Goal: Task Accomplishment & Management: Use online tool/utility

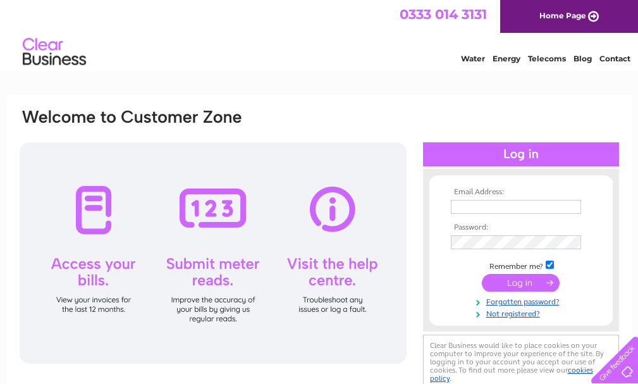
type input "homehardwarealness@gmail.com"
click at [527, 281] on input "submit" at bounding box center [521, 283] width 78 height 18
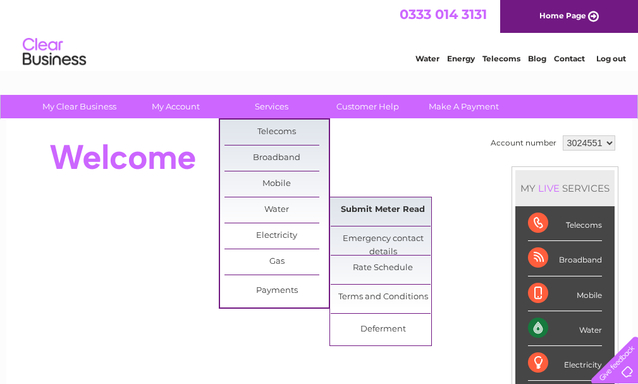
click at [360, 208] on link "Submit Meter Read" at bounding box center [382, 209] width 104 height 25
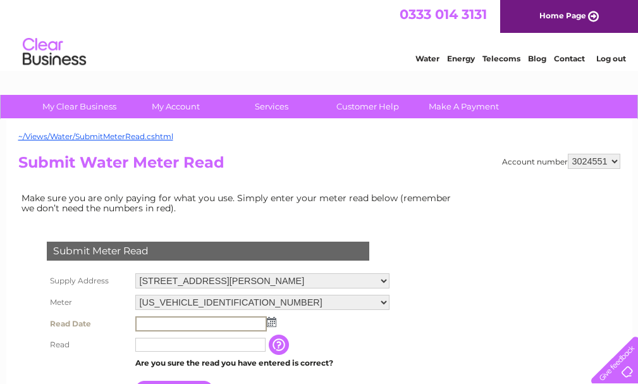
click at [205, 322] on input "text" at bounding box center [200, 323] width 131 height 15
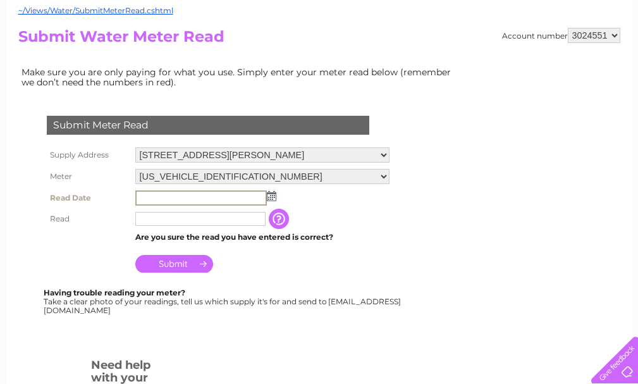
scroll to position [126, 0]
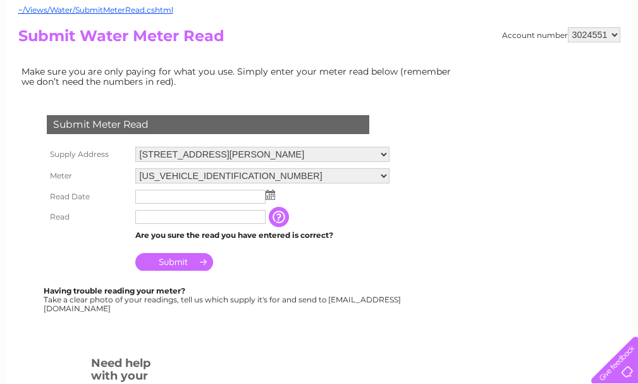
click at [272, 196] on img at bounding box center [269, 195] width 9 height 10
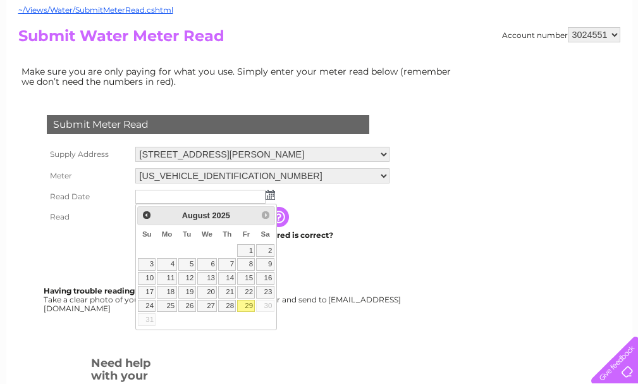
click at [248, 307] on link "29" at bounding box center [246, 306] width 18 height 13
type input "2025/08/29"
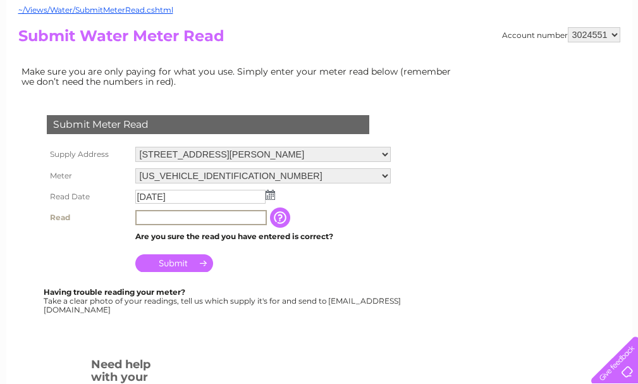
click at [159, 217] on input "text" at bounding box center [200, 217] width 131 height 15
type input "507"
click at [178, 263] on input "Submit" at bounding box center [174, 263] width 78 height 18
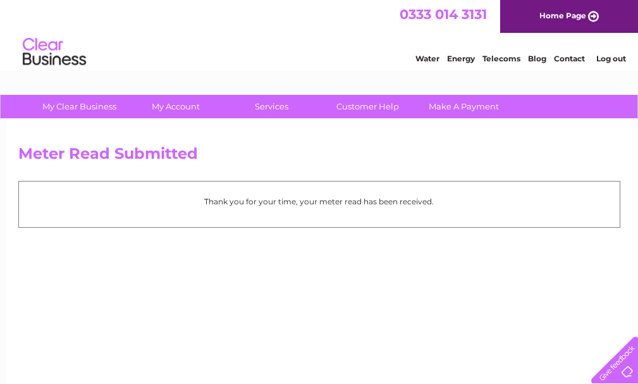
click at [615, 58] on link "Log out" at bounding box center [611, 58] width 30 height 9
